Goal: Information Seeking & Learning: Learn about a topic

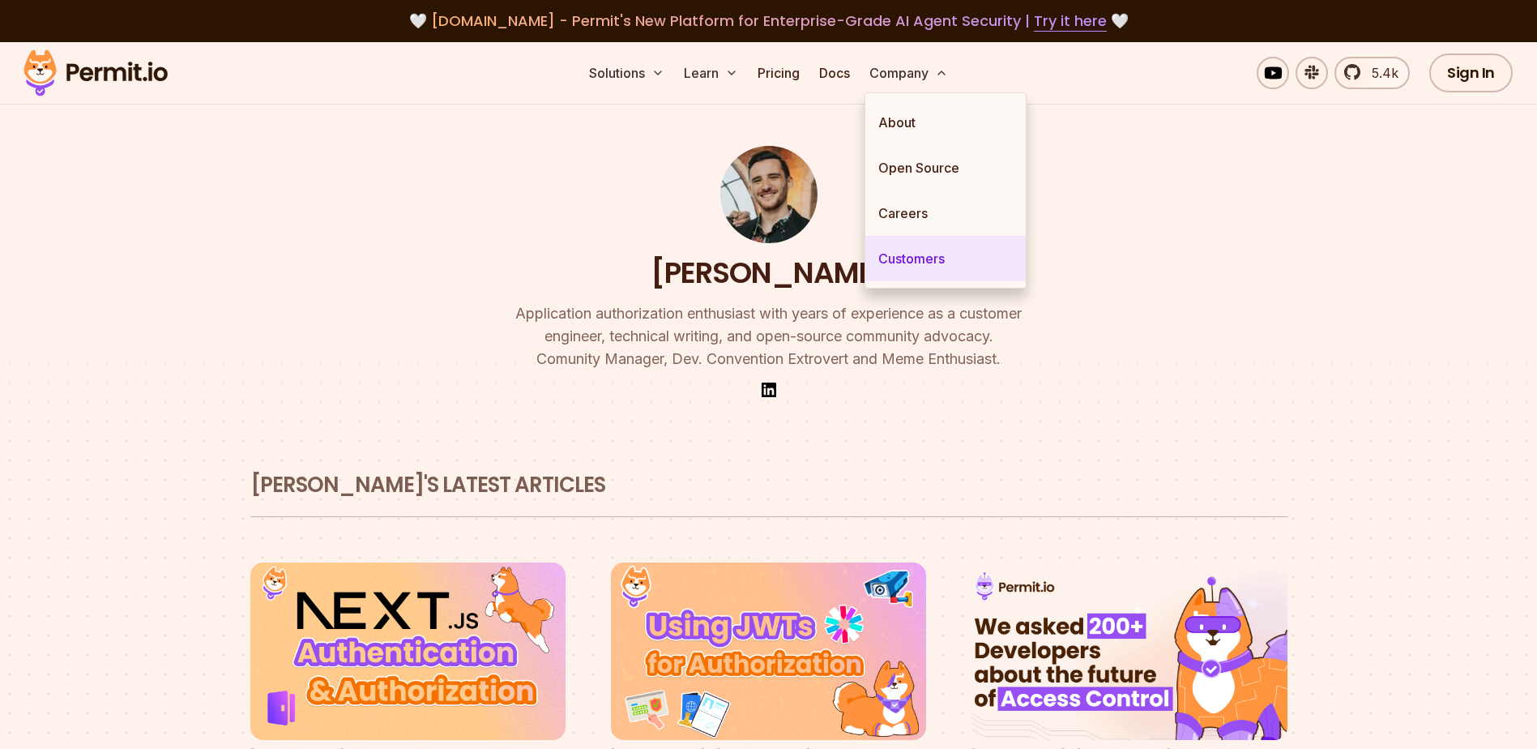
click at [903, 263] on link "Customers" at bounding box center [946, 258] width 160 height 45
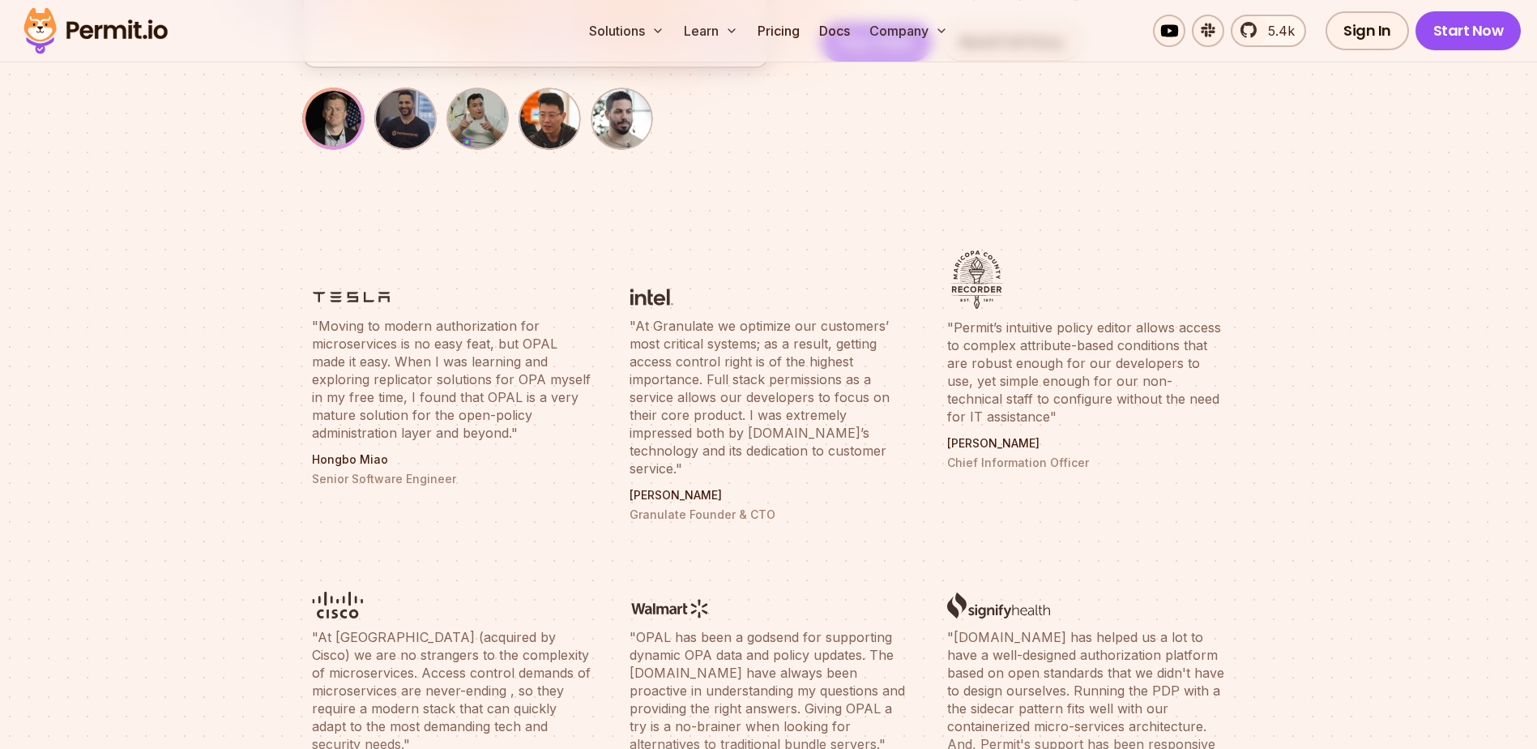
scroll to position [810, 0]
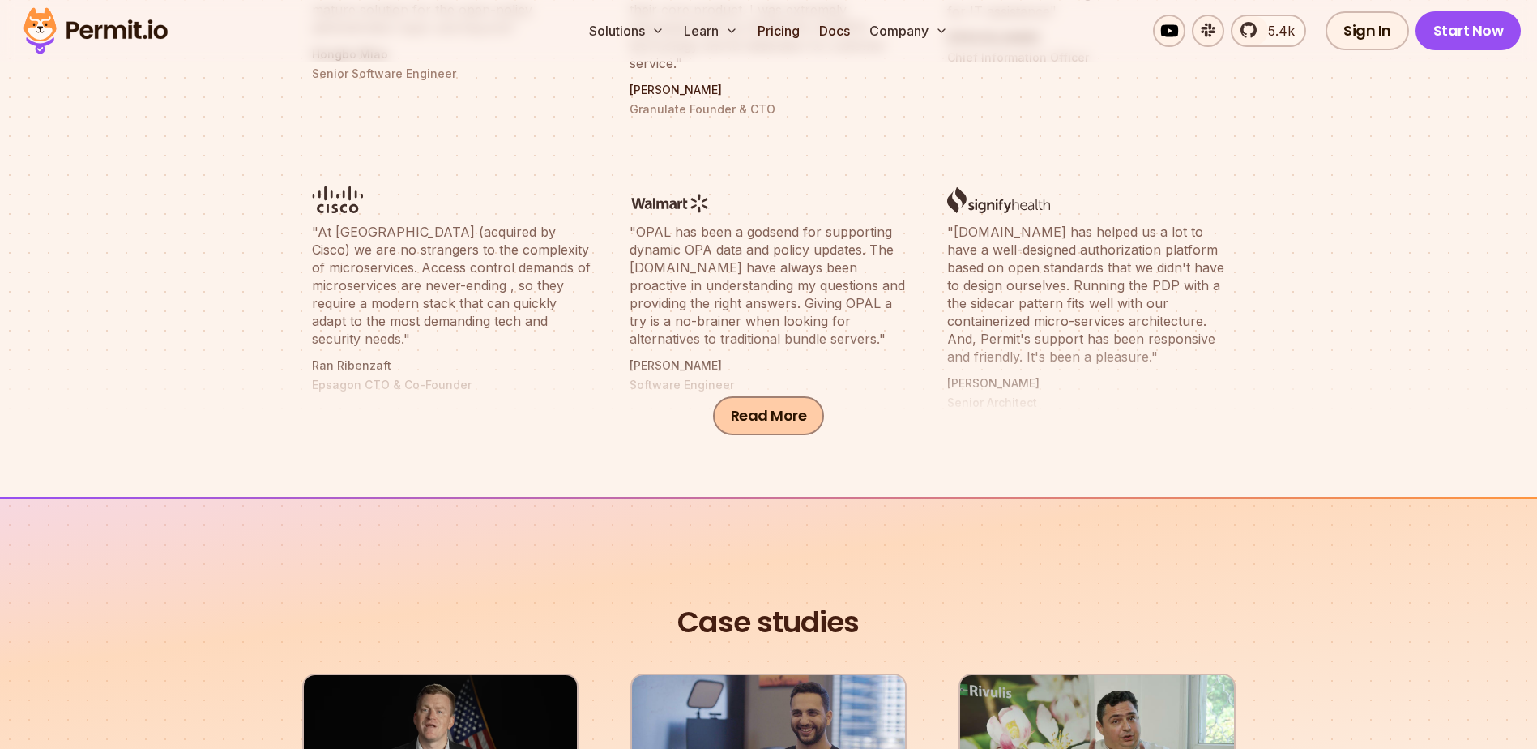
click at [802, 425] on button "Read More" at bounding box center [769, 415] width 112 height 39
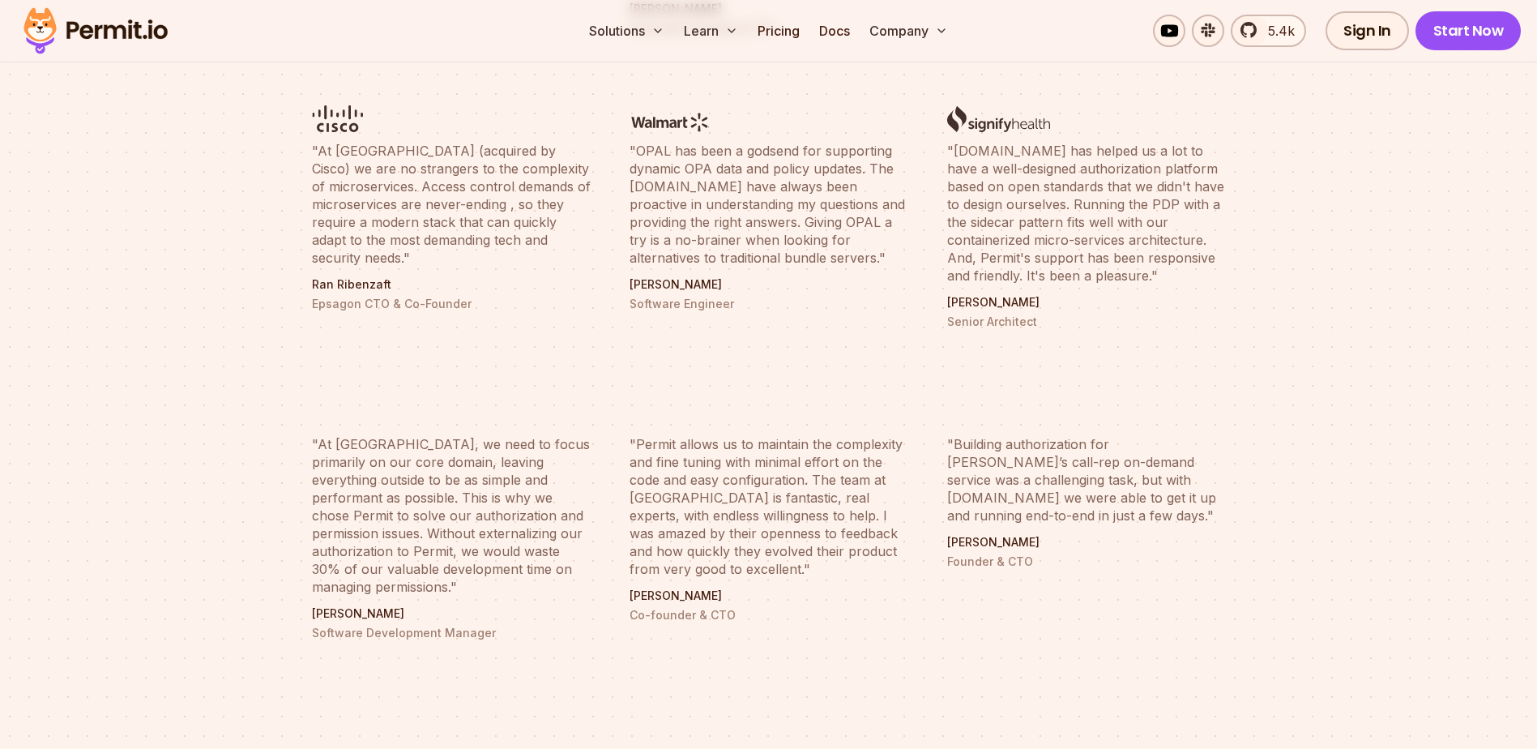
scroll to position [729, 0]
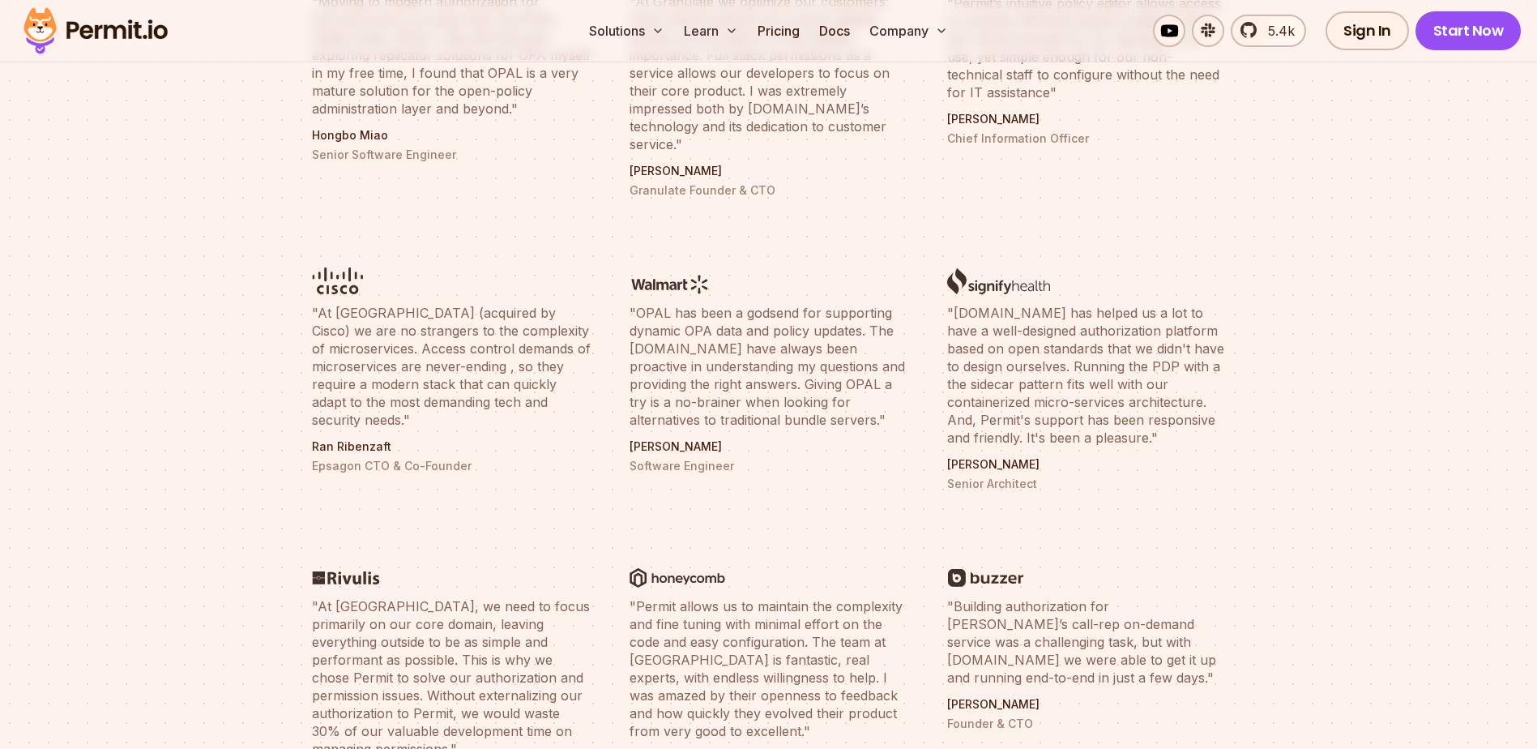
click at [678, 438] on p "Jayanth Vhavle" at bounding box center [769, 446] width 279 height 16
copy p "Jayanth Vhavle"
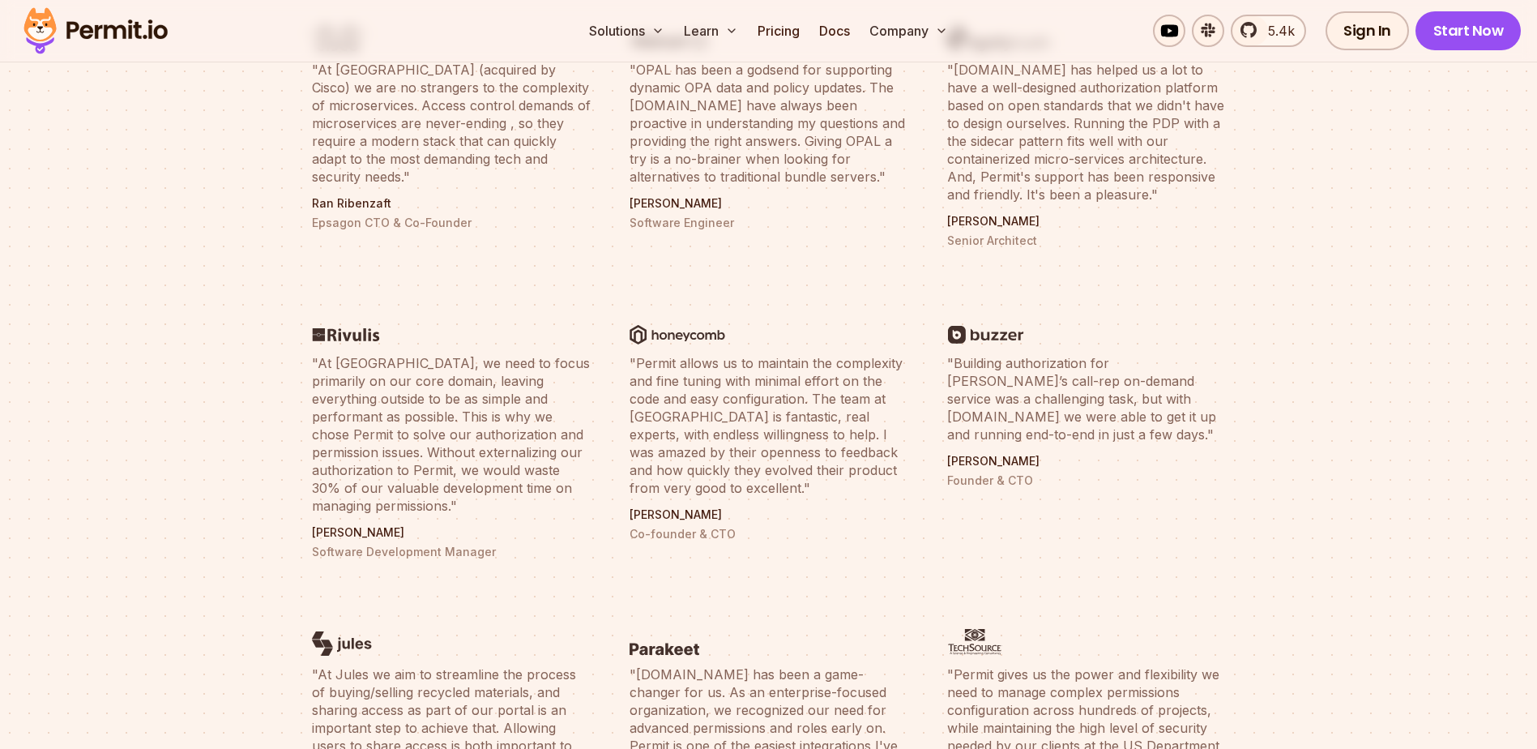
click at [1027, 453] on p "Matan Bakshi" at bounding box center [1086, 461] width 279 height 16
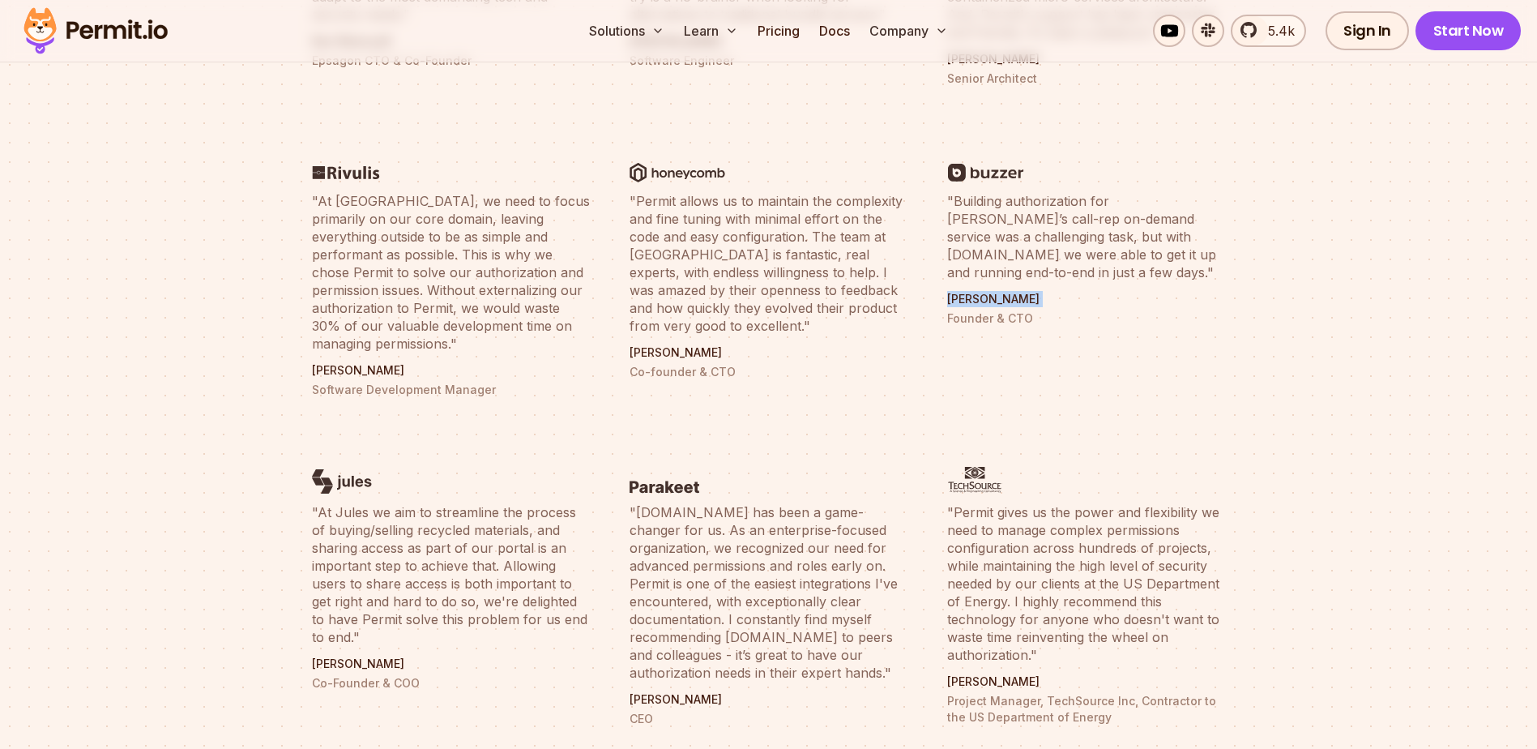
copy p "Matan Bakshi"
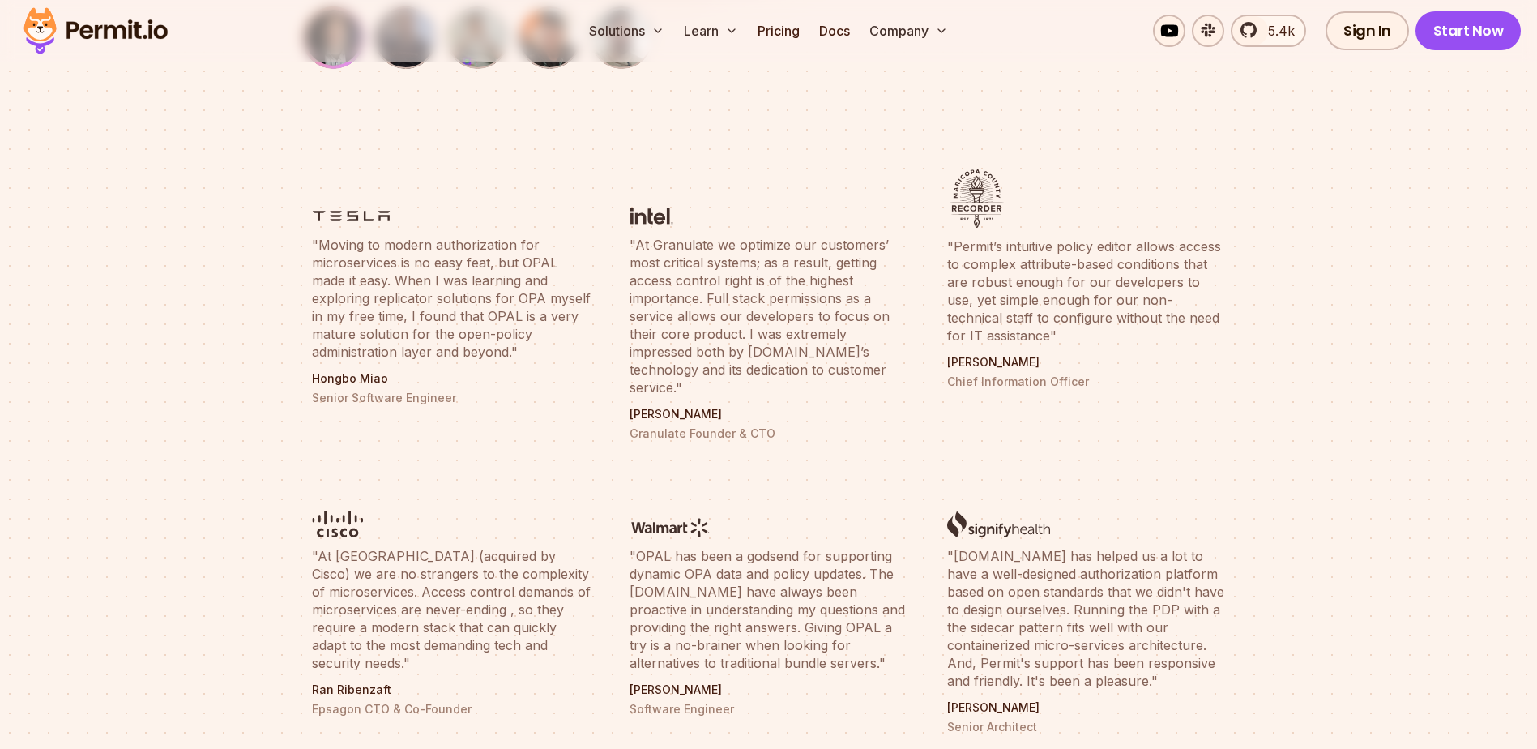
scroll to position [405, 0]
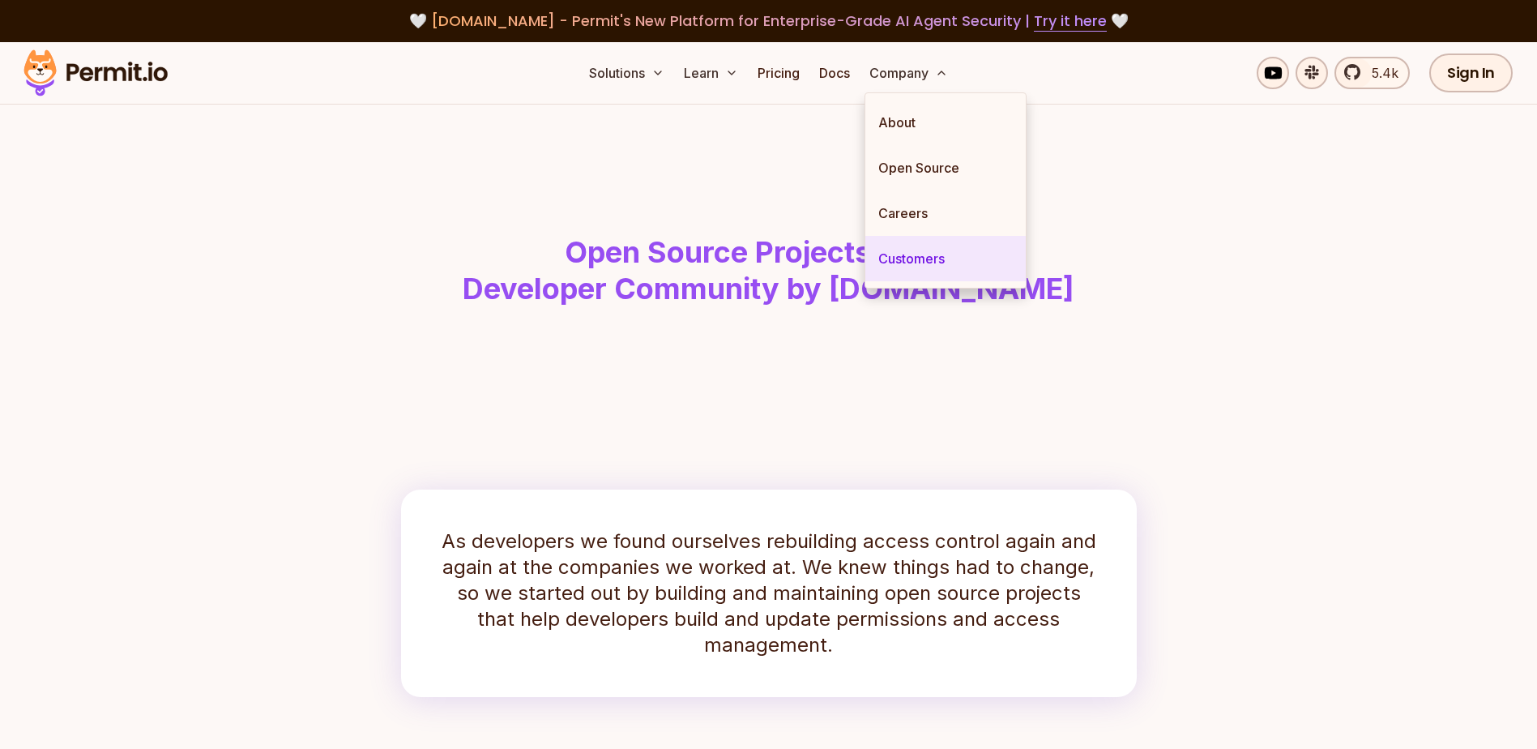
click at [904, 255] on link "Customers" at bounding box center [946, 258] width 160 height 45
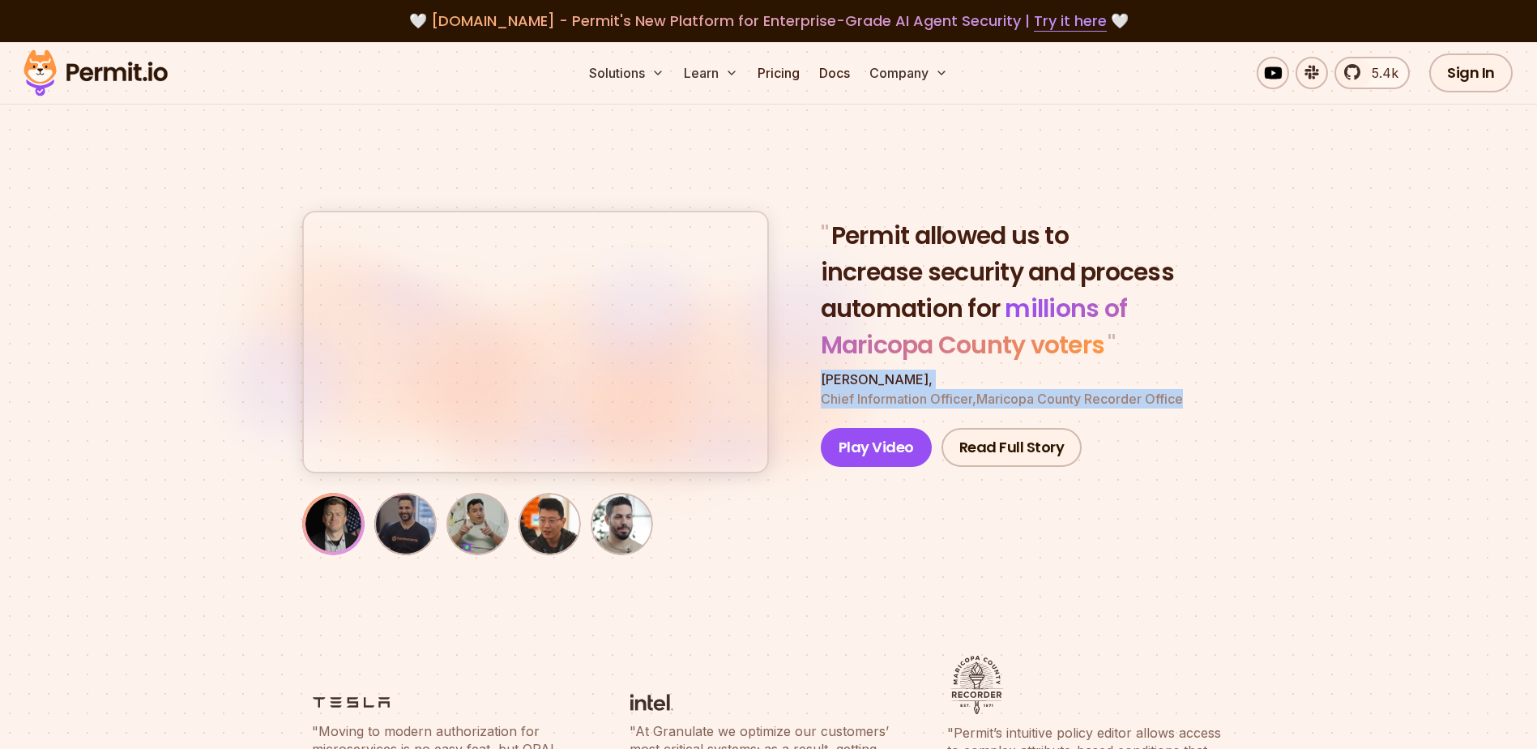
drag, startPoint x: 819, startPoint y: 380, endPoint x: 1192, endPoint y: 404, distance: 373.6
click at [1192, 404] on div "" Permit allowed us to increase security and process automation for millions of…" at bounding box center [769, 342] width 934 height 263
copy p "Nate Young , Chief Information Officer , Maricopa County Recorder Office"
click at [1047, 454] on link "Read Full Story" at bounding box center [1012, 447] width 141 height 39
